Goal: Information Seeking & Learning: Understand process/instructions

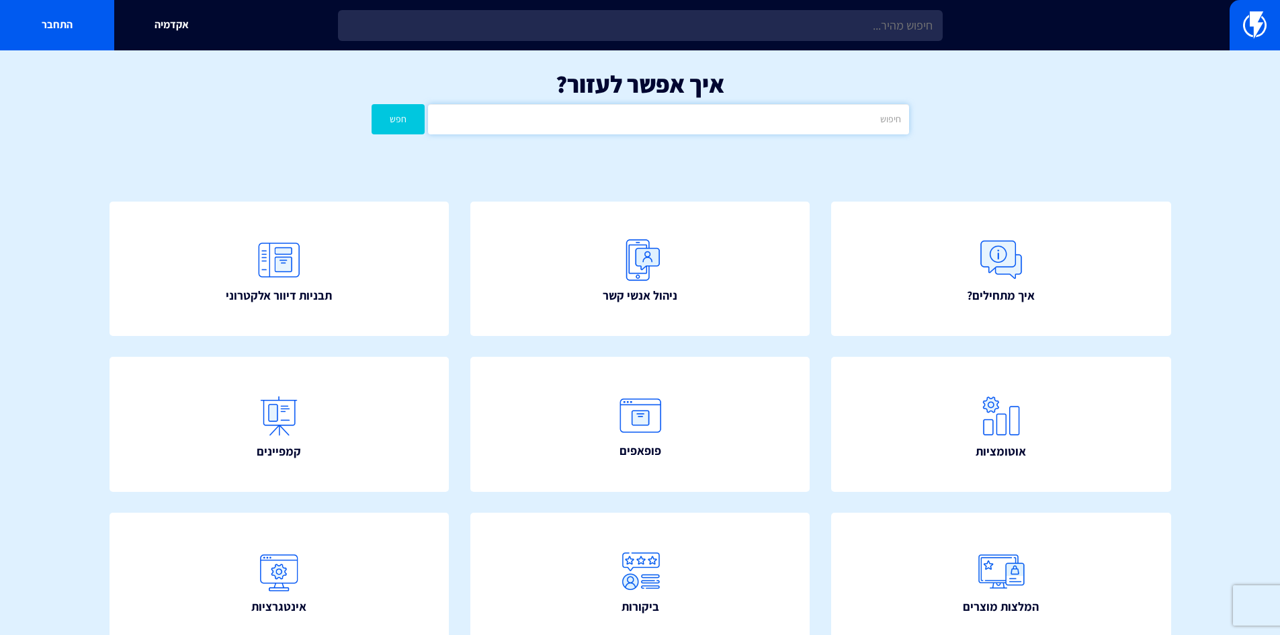
click at [805, 116] on input "text" at bounding box center [668, 119] width 480 height 30
type input "כ"
type input "שחזור עגלה"
click at [372, 104] on button "חפש" at bounding box center [399, 119] width 54 height 30
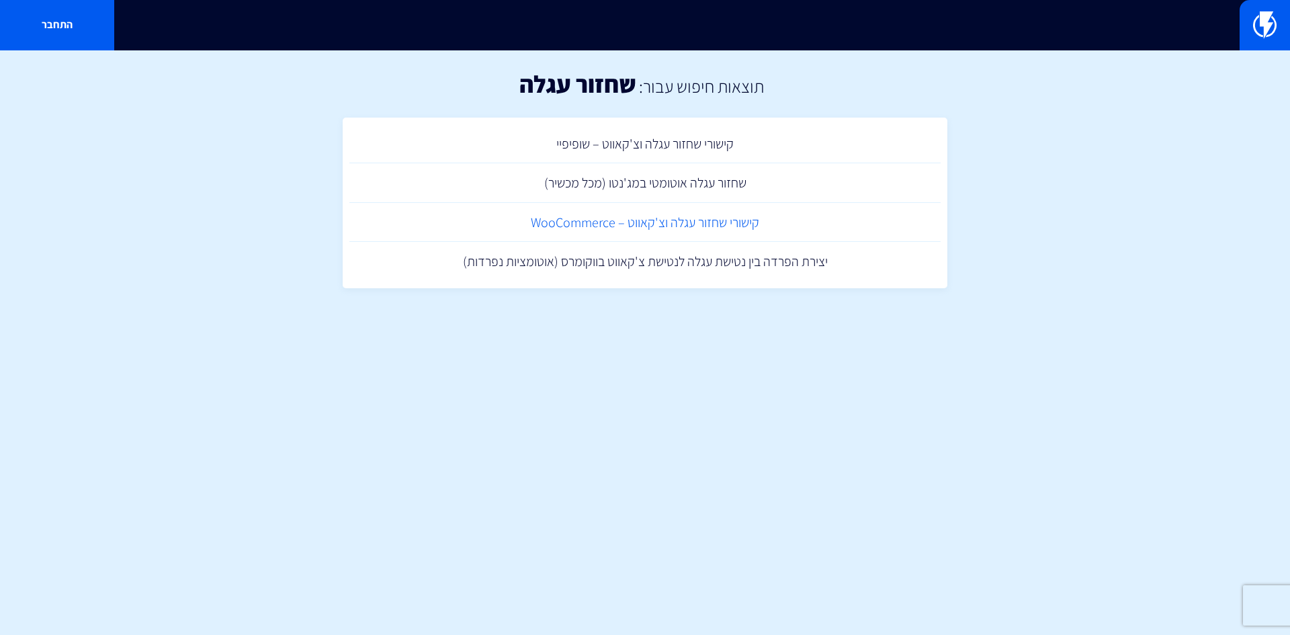
click at [600, 220] on link "קישורי שחזור עגלה וצ'קאווט – WooCommerce" at bounding box center [644, 223] width 591 height 40
